Goal: Task Accomplishment & Management: Manage account settings

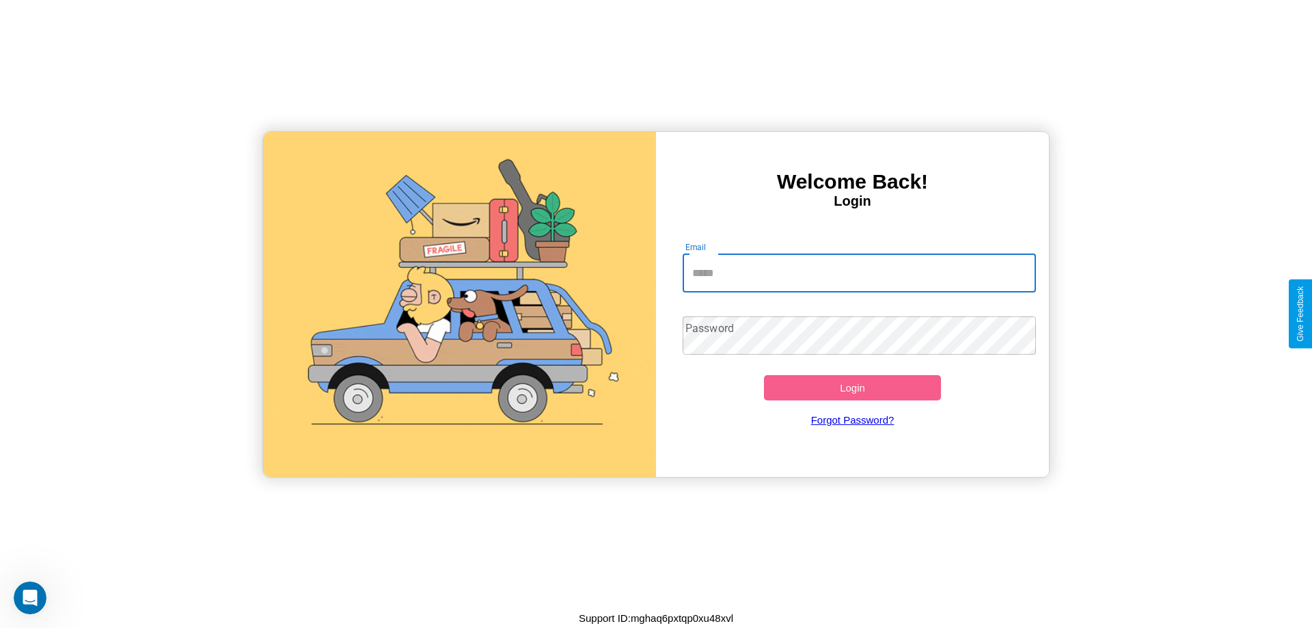
click at [859, 273] on input "Email" at bounding box center [860, 273] width 354 height 38
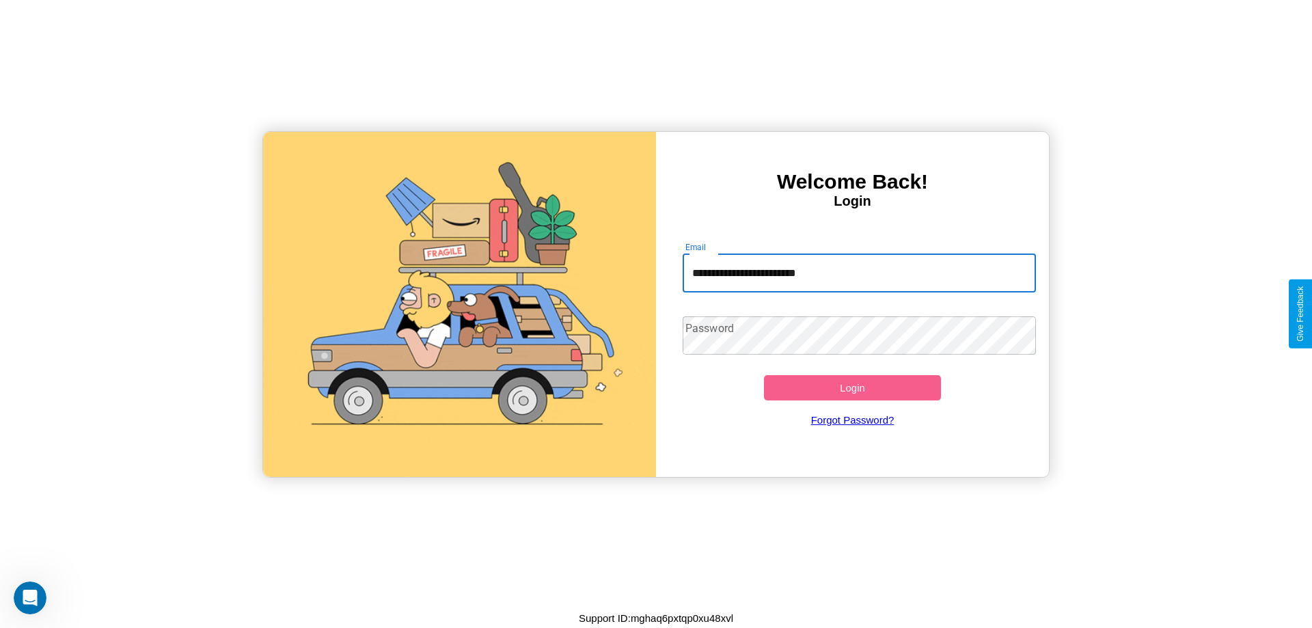
type input "**********"
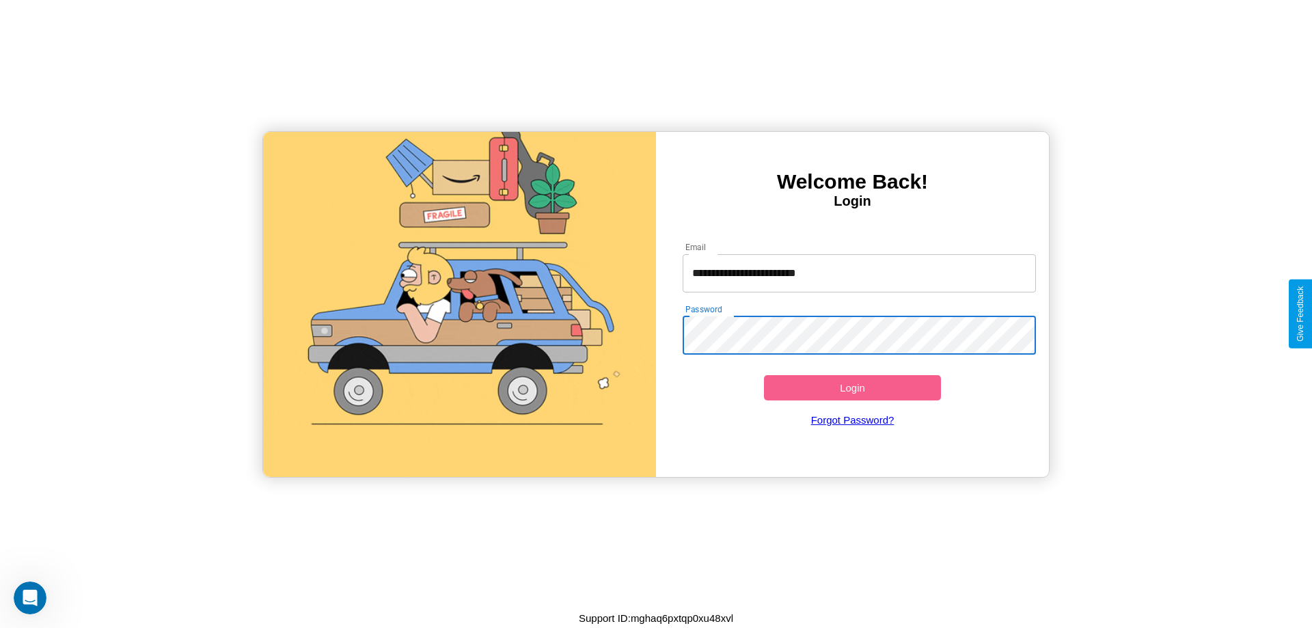
click at [852, 387] on button "Login" at bounding box center [852, 387] width 177 height 25
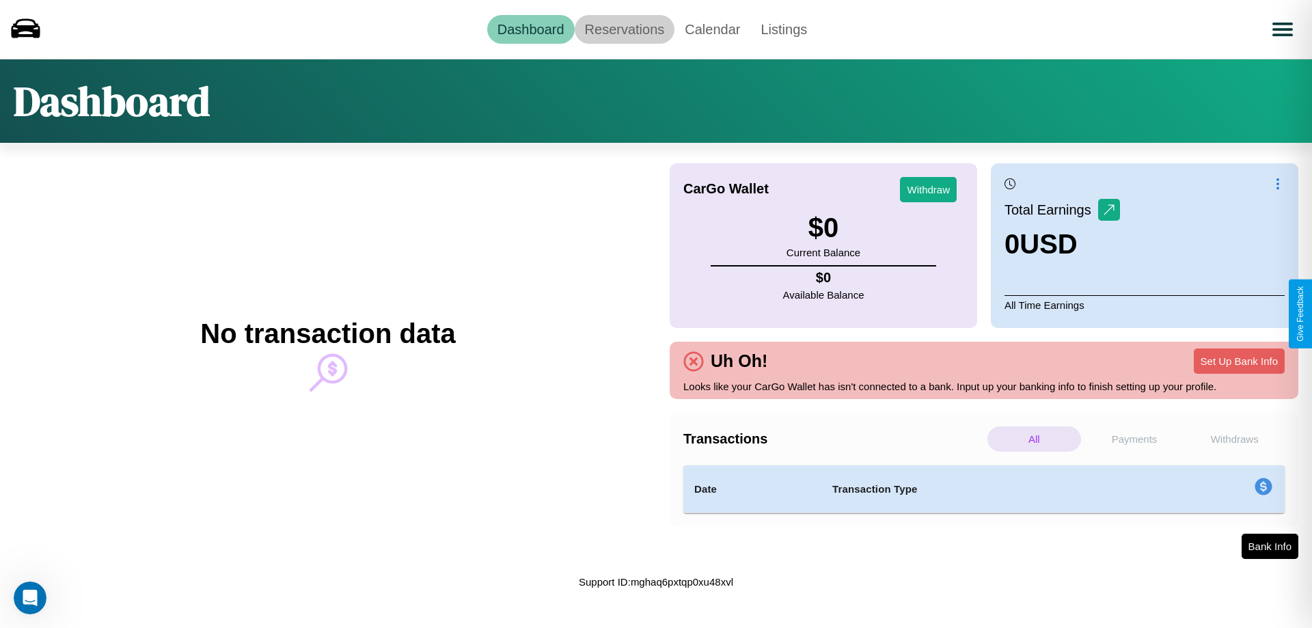
click at [624, 29] on link "Reservations" at bounding box center [625, 29] width 100 height 29
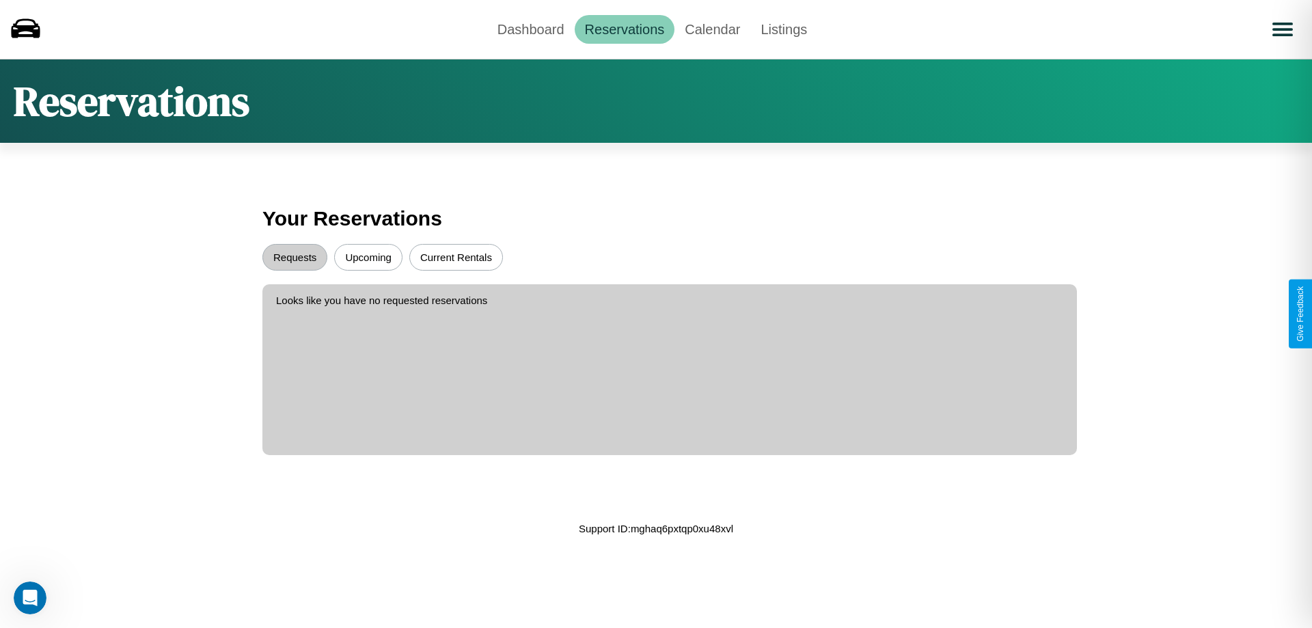
click at [368, 257] on button "Upcoming" at bounding box center [368, 257] width 68 height 27
click at [295, 257] on button "Requests" at bounding box center [294, 257] width 65 height 27
click at [456, 257] on button "Current Rentals" at bounding box center [456, 257] width 94 height 27
click at [530, 29] on link "Dashboard" at bounding box center [530, 29] width 87 height 29
